Goal: Find specific page/section: Find specific page/section

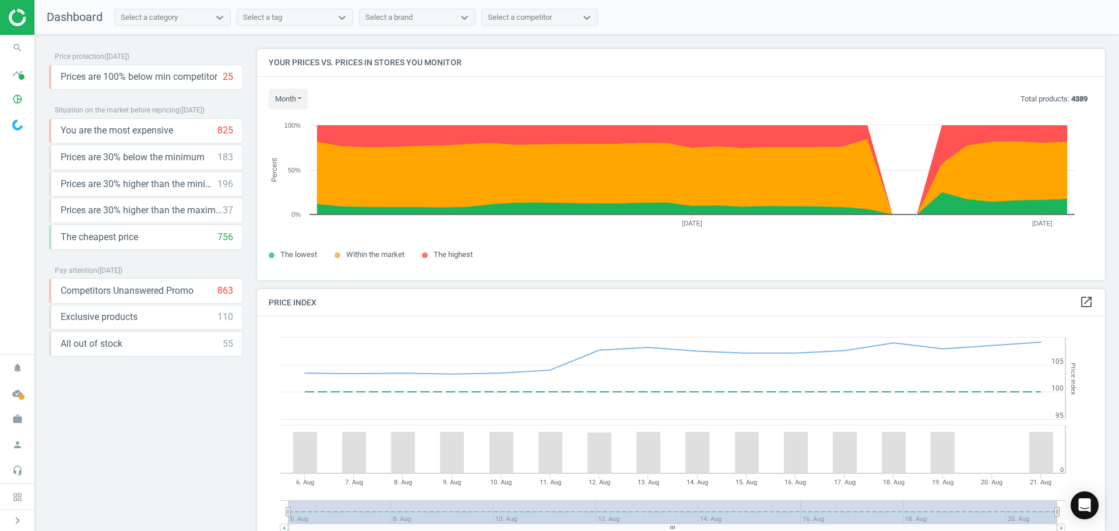
scroll to position [286, 857]
click at [183, 17] on div "Select a category" at bounding box center [162, 17] width 94 height 15
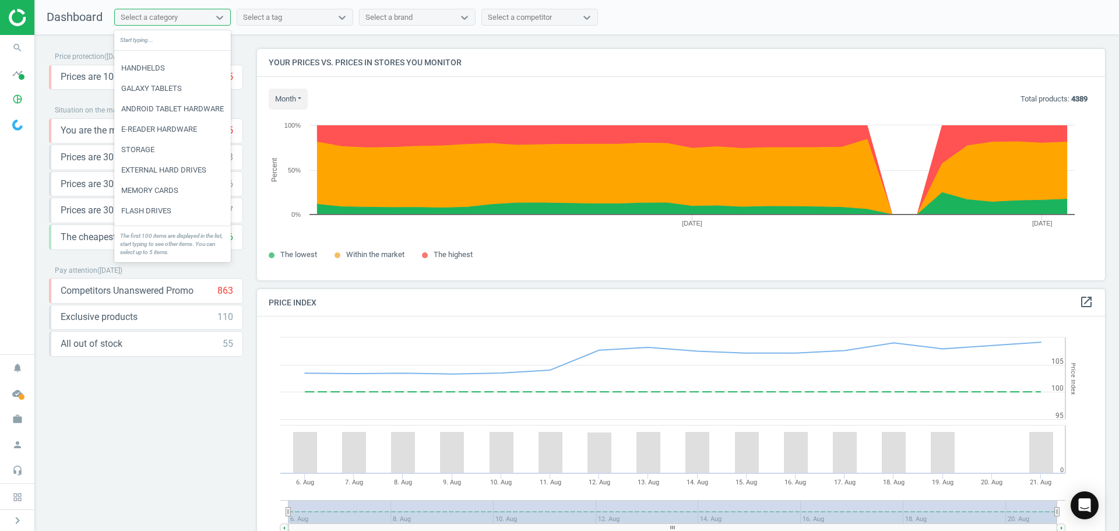
scroll to position [58, 0]
click at [273, 19] on div "Select a tag" at bounding box center [262, 17] width 39 height 10
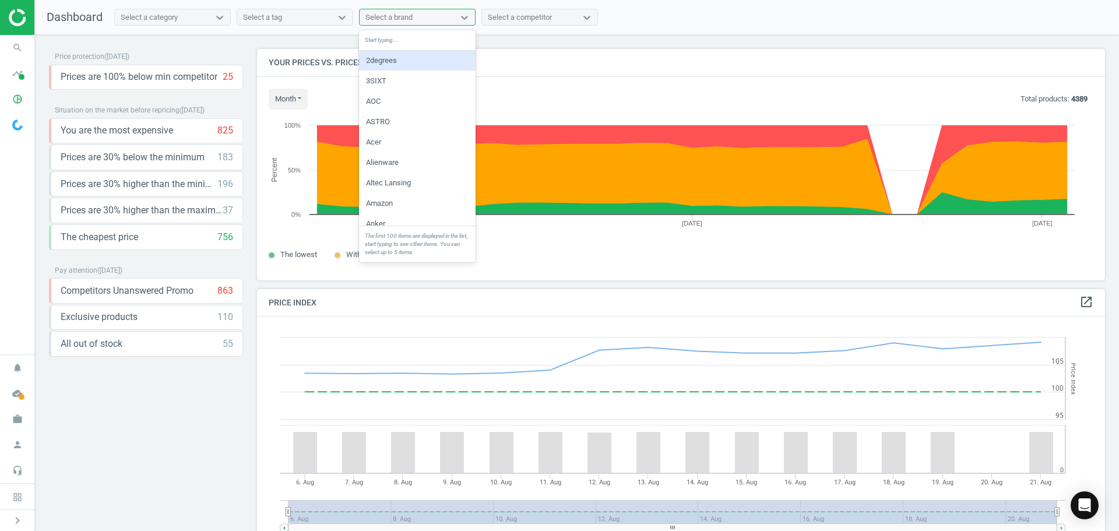
click at [372, 20] on div "Select a brand" at bounding box center [388, 17] width 47 height 10
drag, startPoint x: 295, startPoint y: 20, endPoint x: 239, endPoint y: 20, distance: 55.9
click at [290, 20] on div "Select a tag" at bounding box center [284, 17] width 94 height 15
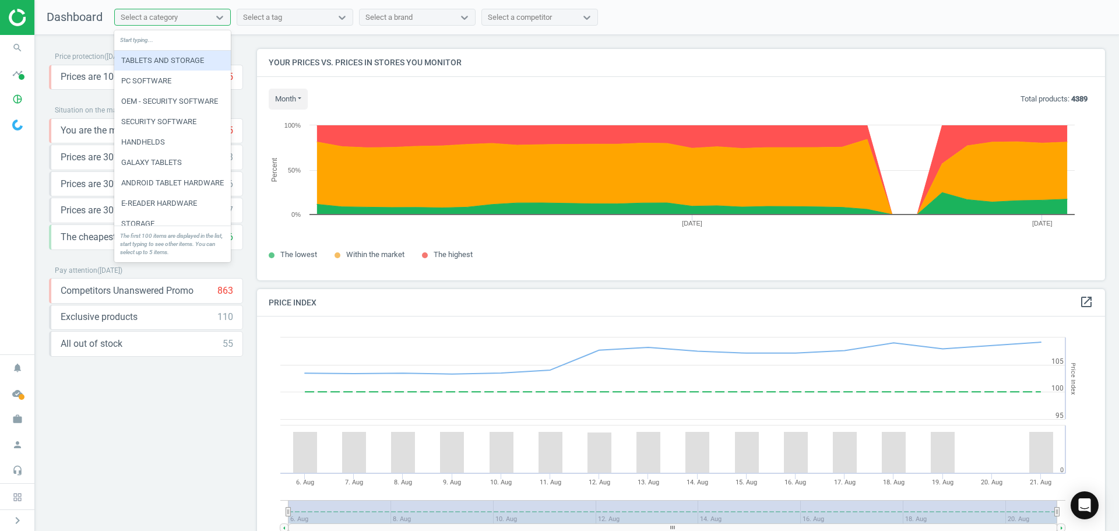
click at [203, 20] on div "Select a category" at bounding box center [162, 17] width 94 height 15
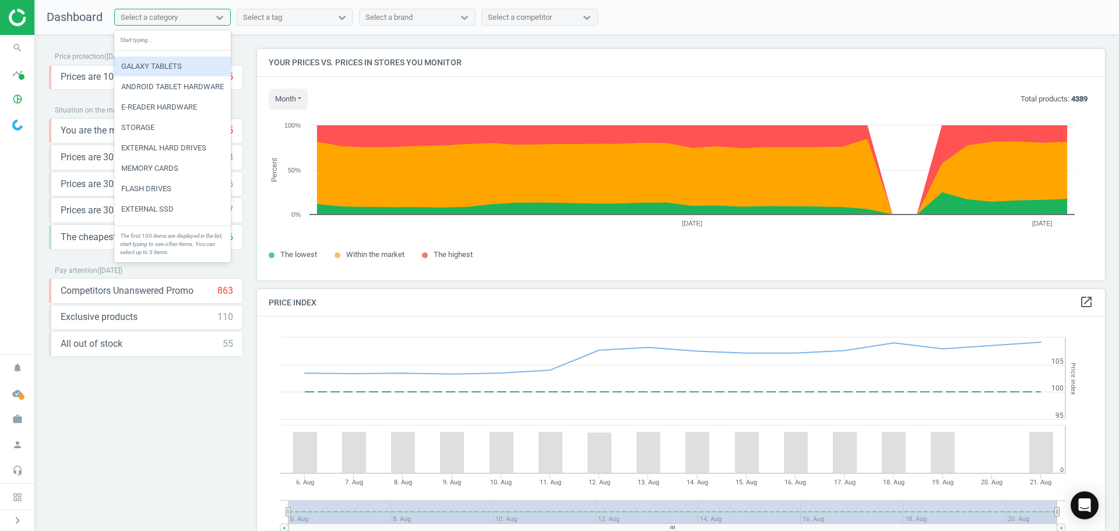
scroll to position [117, 0]
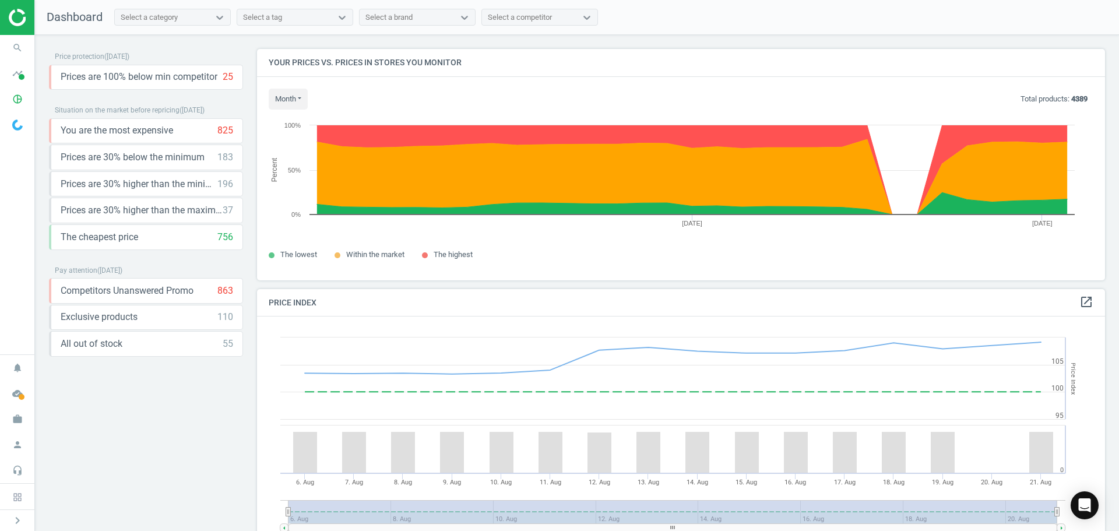
click at [193, 24] on div "Select a category" at bounding box center [172, 17] width 117 height 17
click at [42, 51] on div "Price protection ( [DATE] ) Prices are 100% below min competitor 25 keyboard_ar…" at bounding box center [146, 215] width 208 height 332
click at [11, 66] on icon "timeline" at bounding box center [17, 73] width 22 height 22
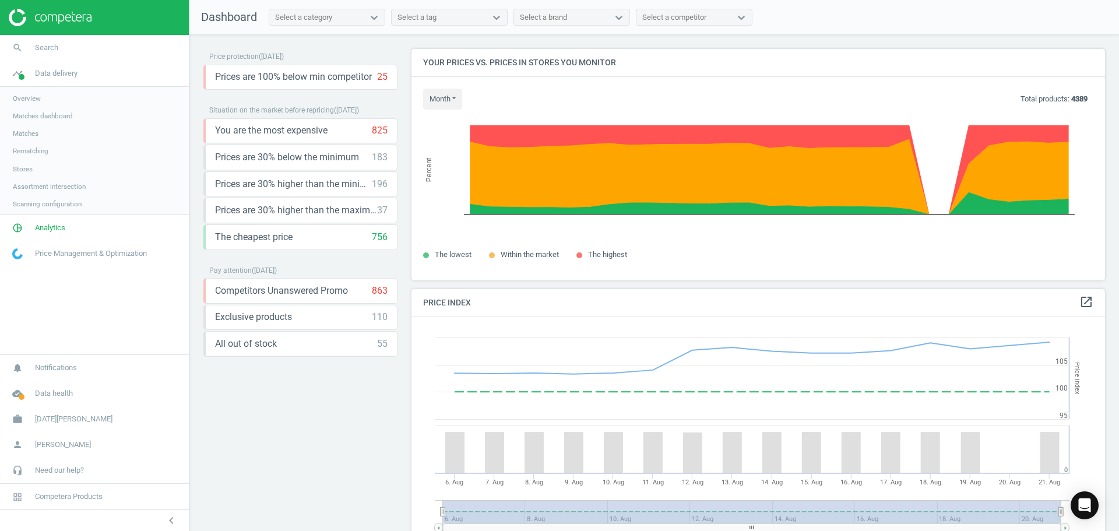
scroll to position [286, 703]
click at [30, 118] on span "Matches dashboard" at bounding box center [43, 115] width 60 height 9
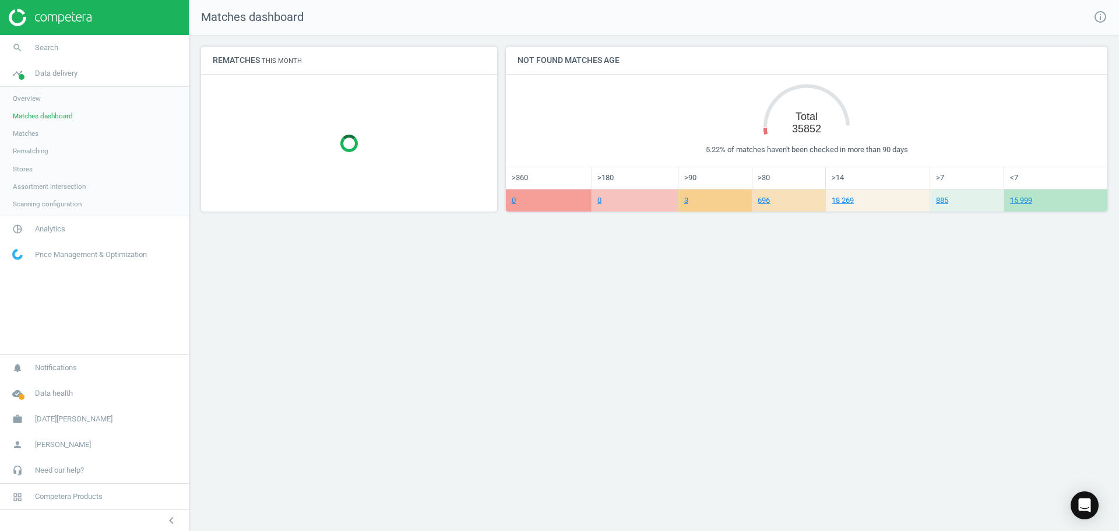
click at [33, 131] on span "Matches" at bounding box center [26, 133] width 26 height 9
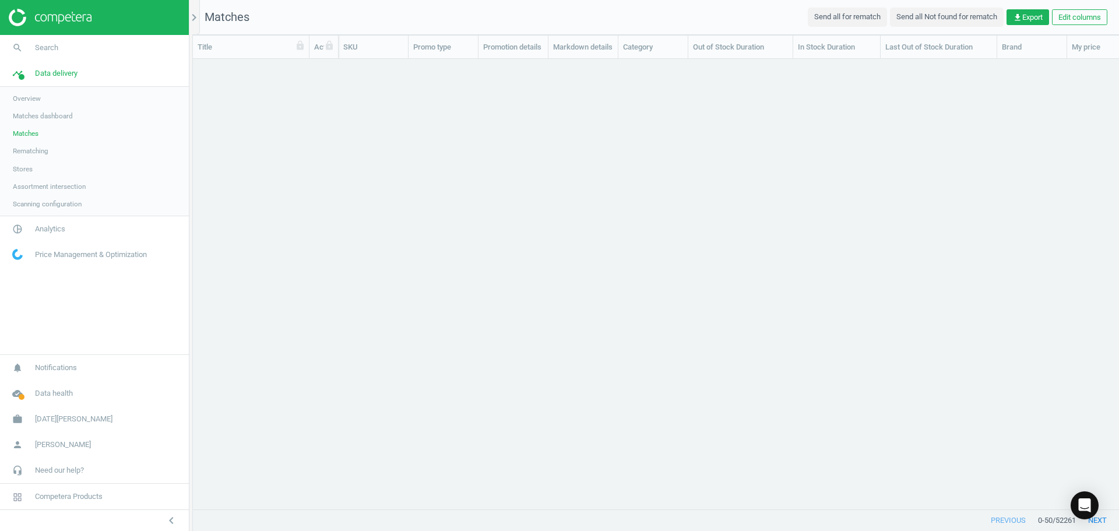
scroll to position [432, 917]
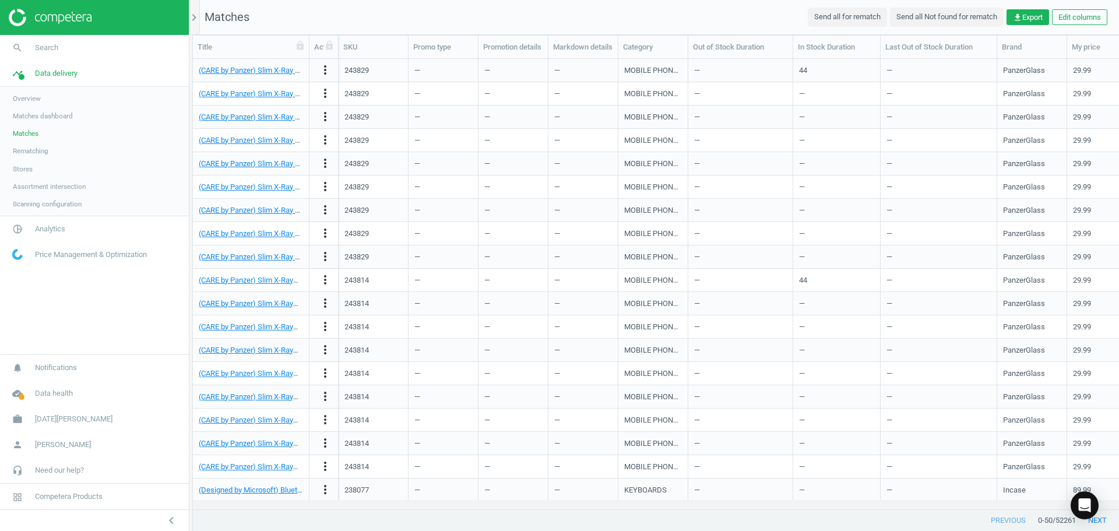
click at [33, 154] on span "Rematching" at bounding box center [31, 150] width 36 height 9
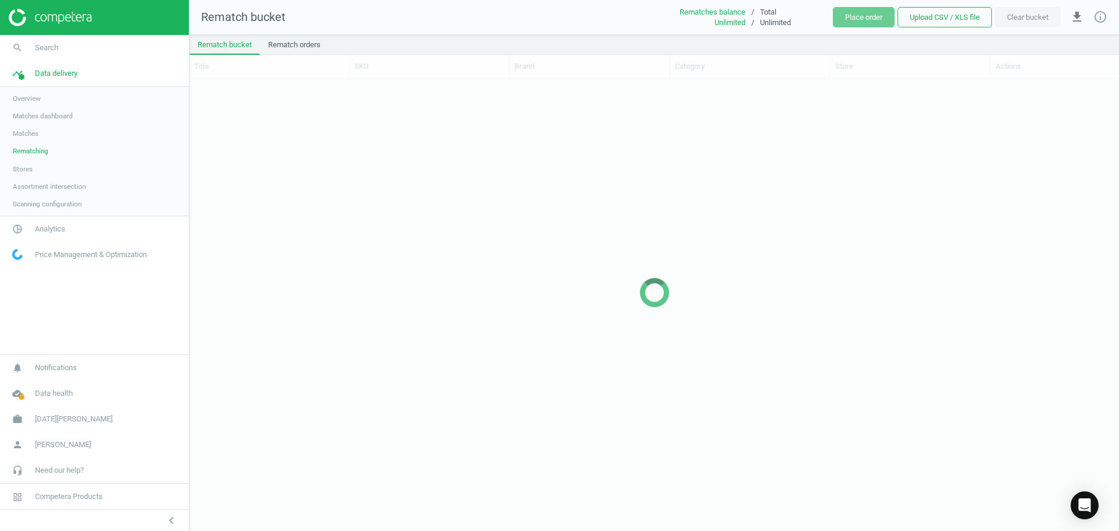
scroll to position [434, 921]
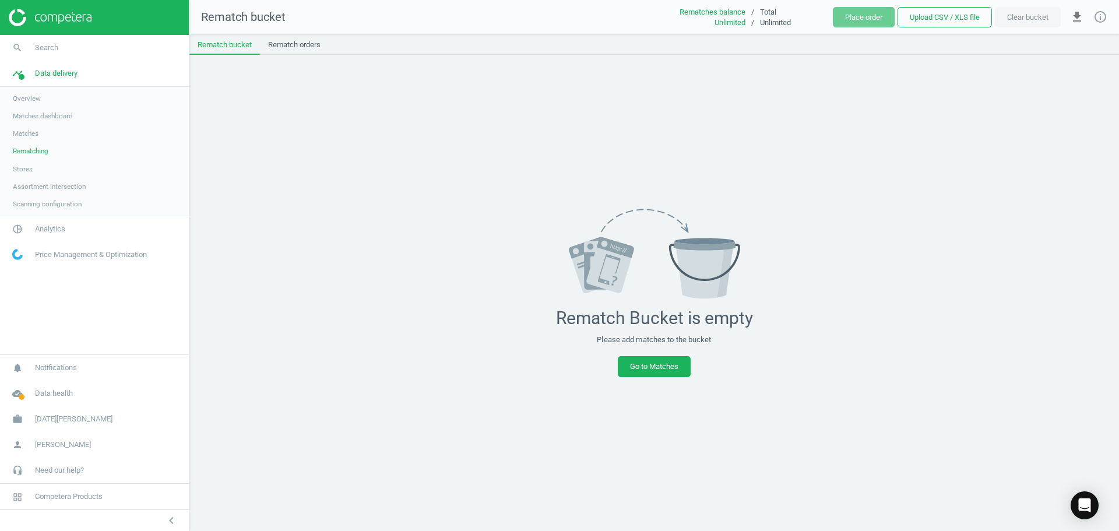
click at [37, 138] on span "Matches" at bounding box center [26, 133] width 26 height 9
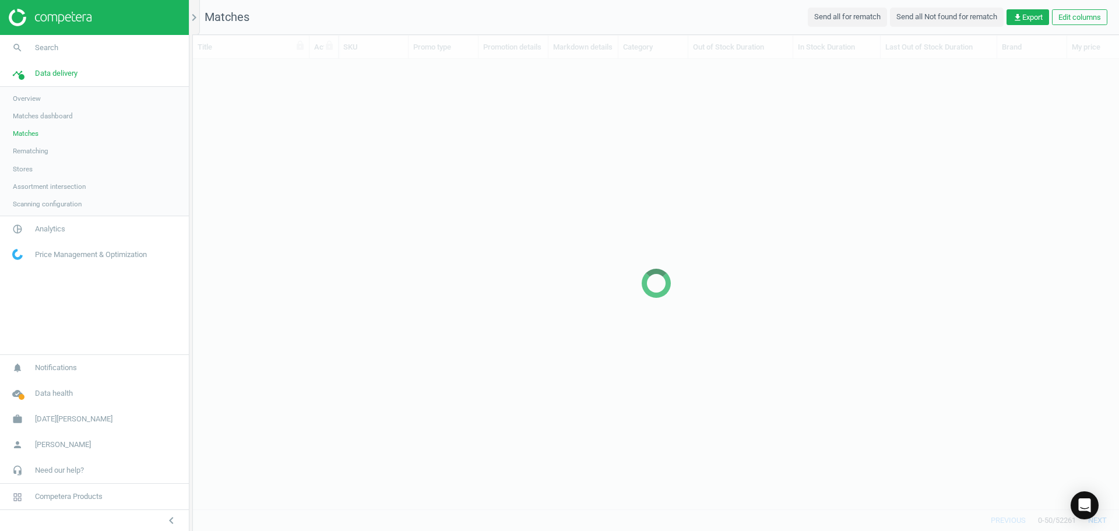
scroll to position [432, 917]
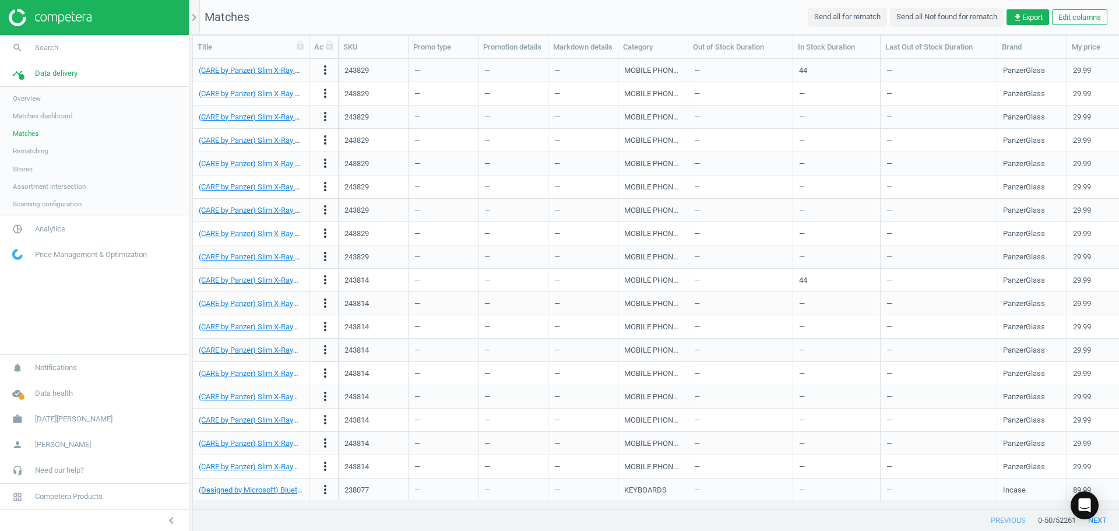
click at [37, 20] on img at bounding box center [50, 17] width 83 height 17
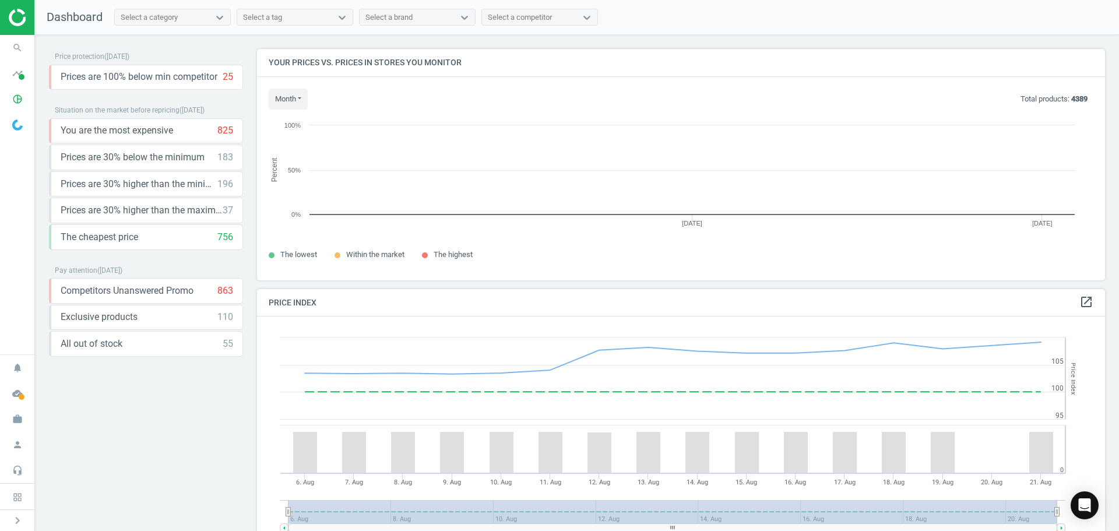
scroll to position [249, 857]
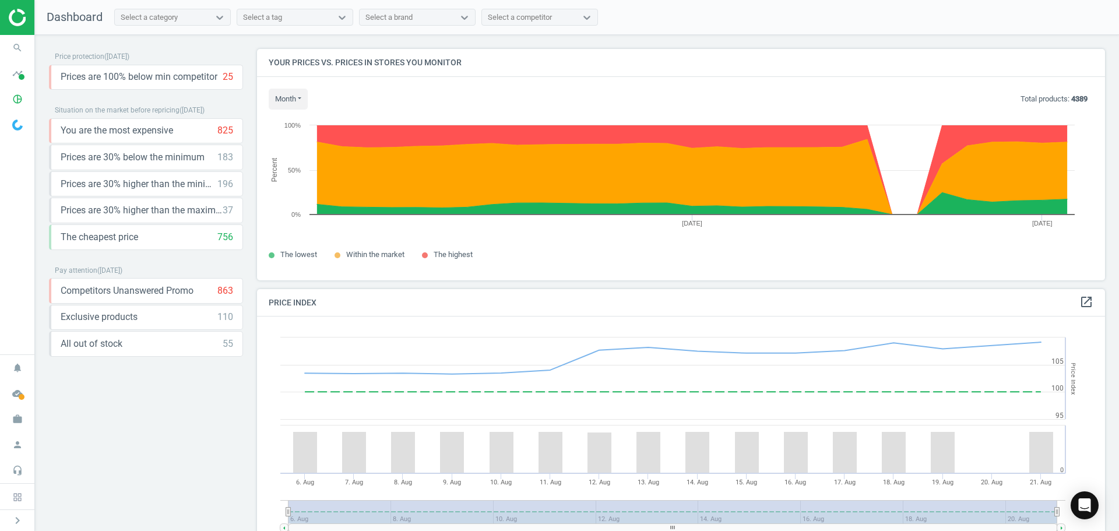
click at [172, 20] on div "Select a category" at bounding box center [149, 17] width 57 height 10
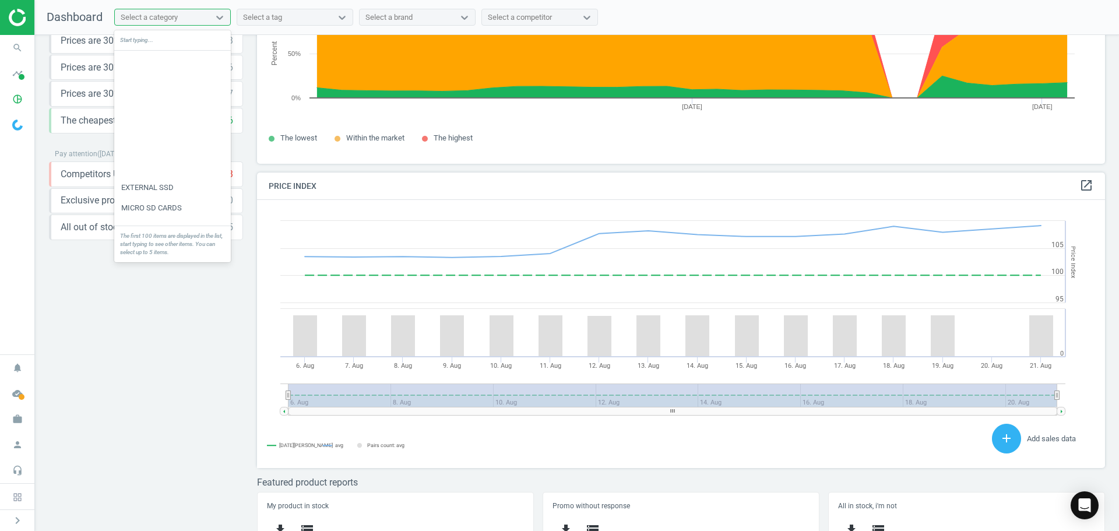
scroll to position [0, 0]
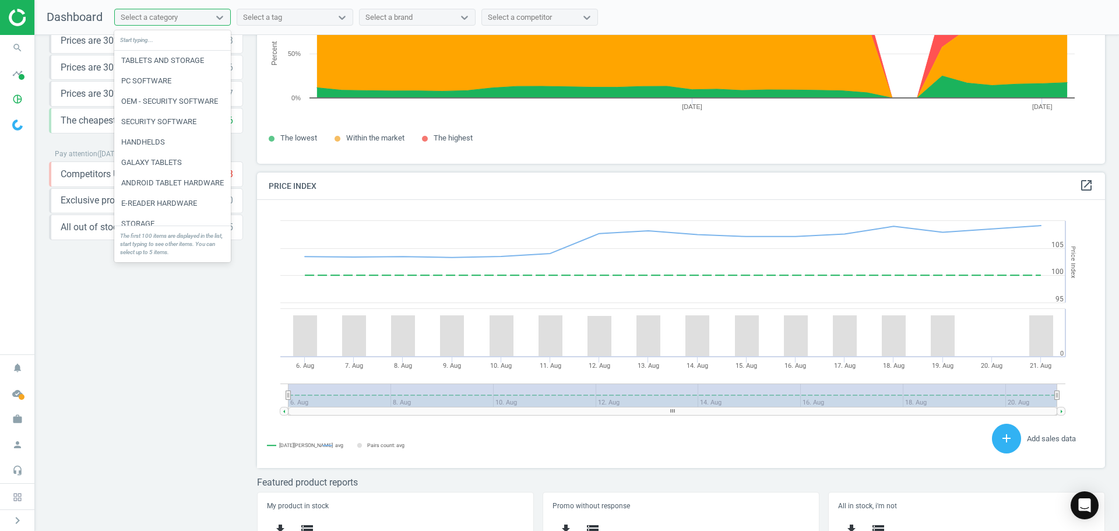
click at [275, 13] on div "Select a tag" at bounding box center [262, 17] width 39 height 10
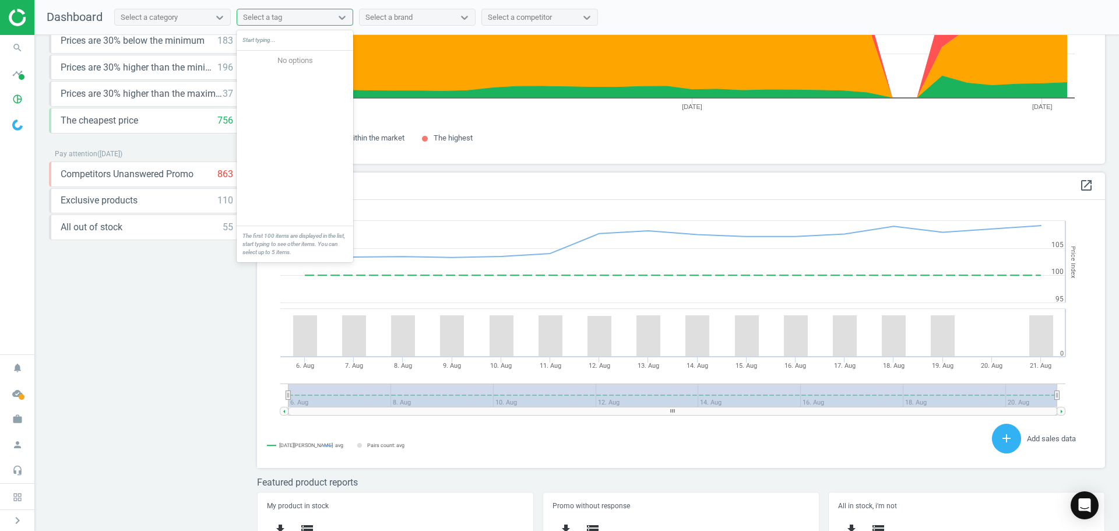
click at [383, 28] on nav "Dashboard Select a category 0 results available. Use Up and Down to choose opti…" at bounding box center [577, 17] width 1084 height 35
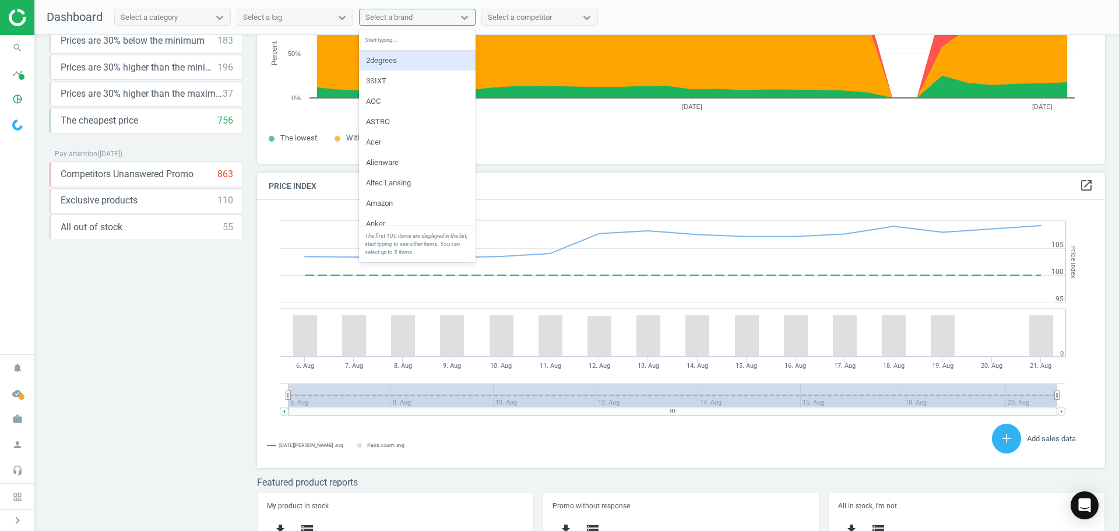
click at [398, 23] on div "Select a brand" at bounding box center [407, 17] width 94 height 15
click at [529, 19] on div "Select a competitor" at bounding box center [520, 17] width 64 height 10
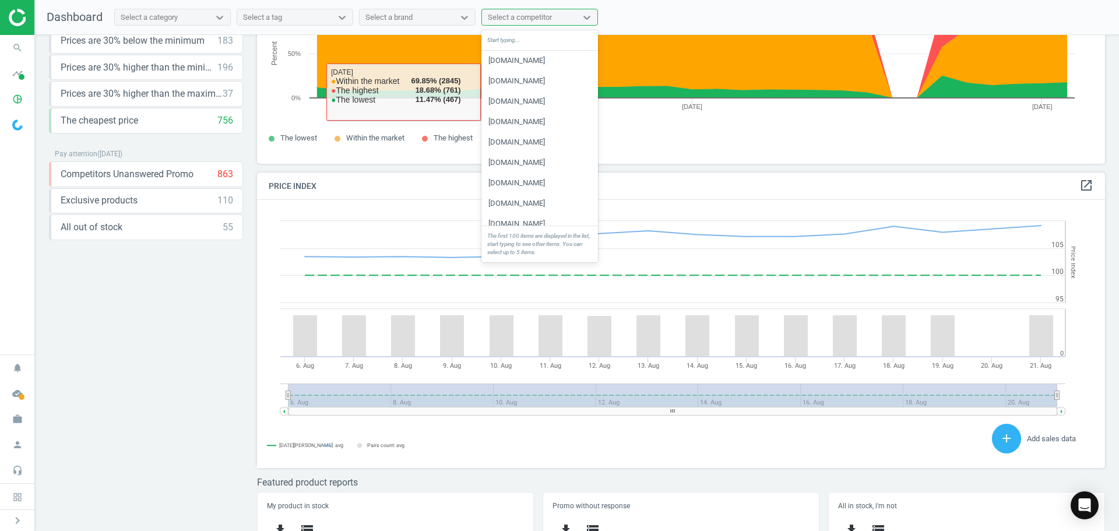
click at [209, 19] on div "Select a category" at bounding box center [162, 17] width 94 height 15
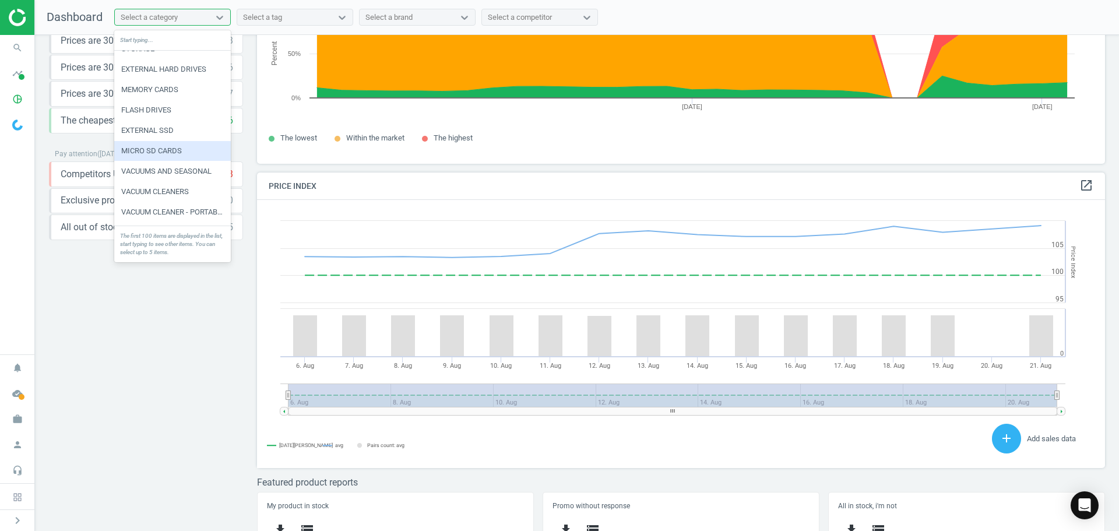
scroll to position [233, 0]
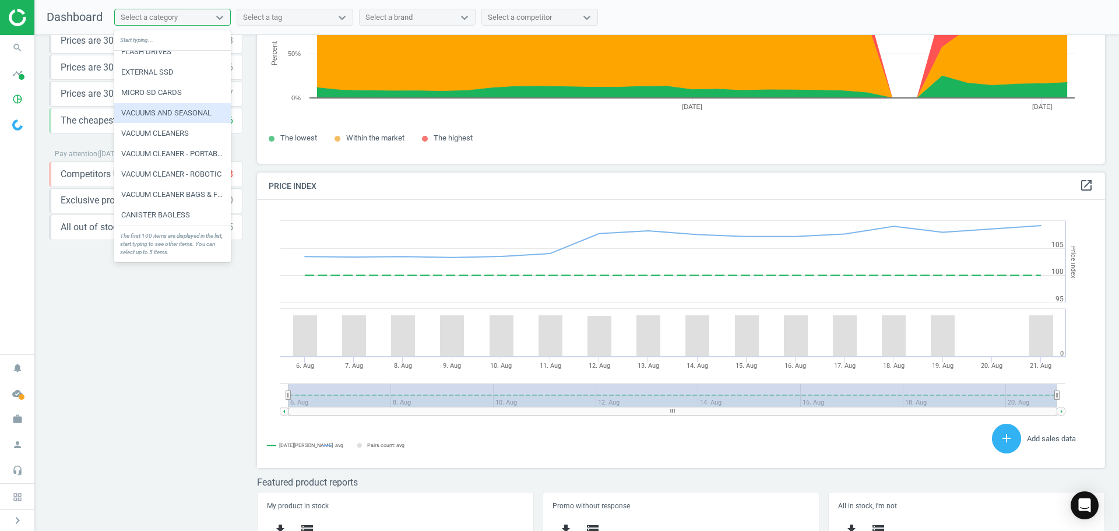
click at [175, 118] on div "VACUUMS AND SEASONAL" at bounding box center [172, 113] width 117 height 20
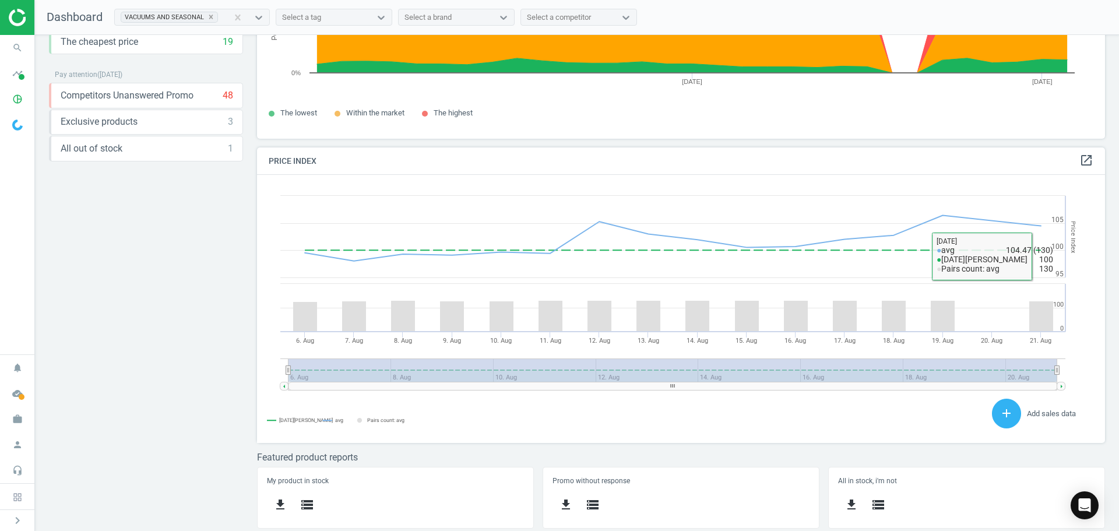
scroll to position [0, 0]
